Goal: Find specific page/section: Find specific page/section

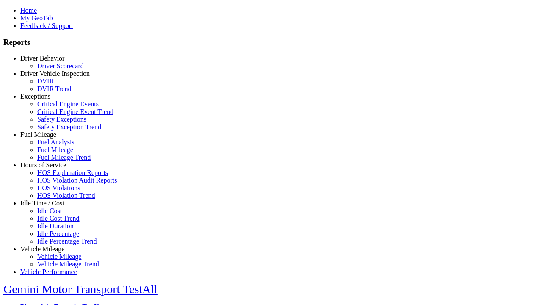
click at [49, 138] on link "Fuel Mileage" at bounding box center [38, 134] width 36 height 7
click at [55, 153] on link "Fuel Mileage" at bounding box center [55, 149] width 36 height 7
select select "**********"
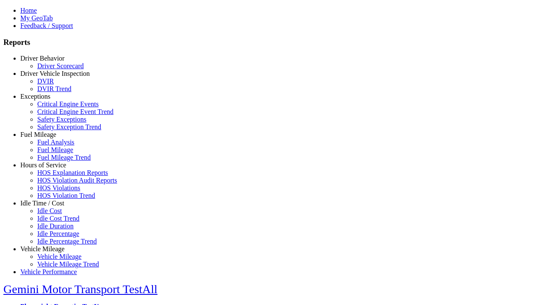
type input "**********"
